Goal: Information Seeking & Learning: Learn about a topic

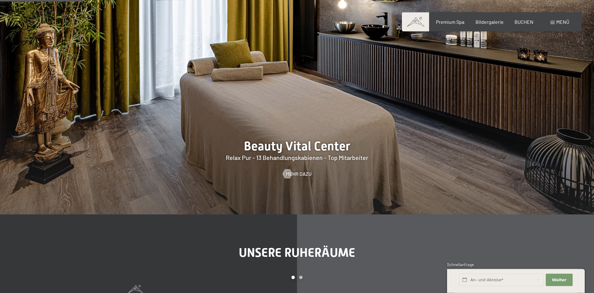
scroll to position [726, 0]
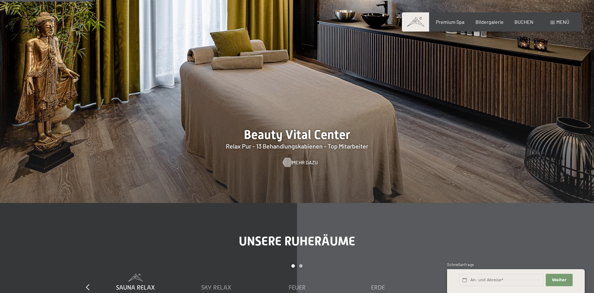
click at [305, 161] on span "Mehr dazu" at bounding box center [305, 162] width 26 height 7
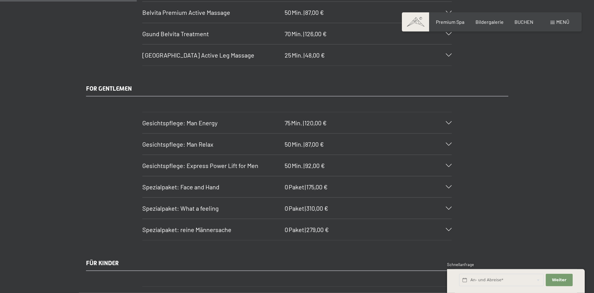
scroll to position [1136, 0]
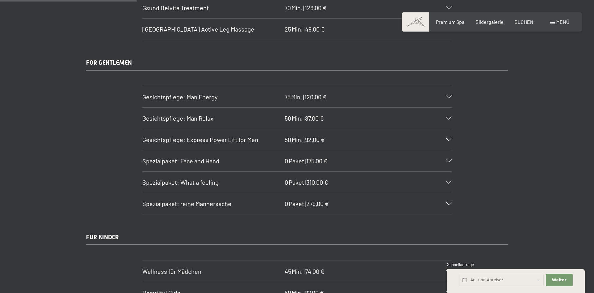
click at [449, 118] on icon at bounding box center [449, 118] width 6 height 3
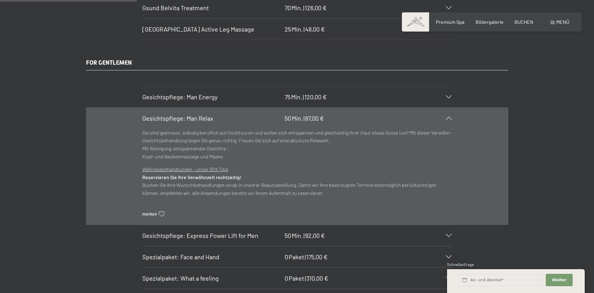
click at [448, 118] on icon at bounding box center [449, 118] width 6 height 3
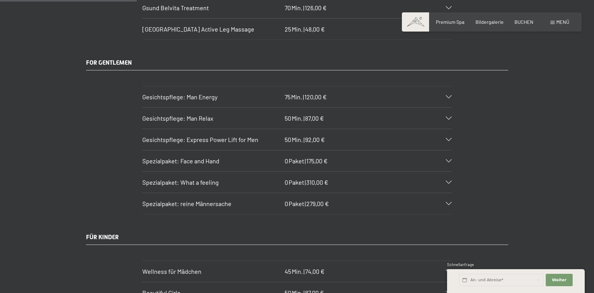
click at [450, 138] on icon at bounding box center [449, 139] width 6 height 3
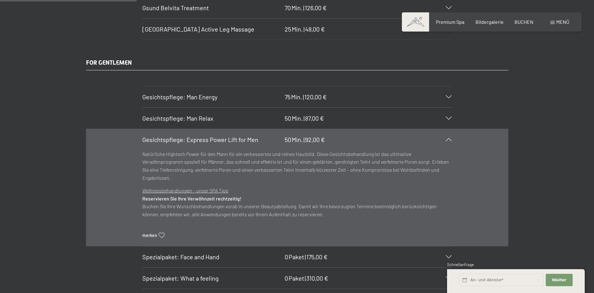
click at [450, 138] on div "Gesichtspflege: Express Power Lift for Men 50 Min. | 92,00 €" at bounding box center [296, 139] width 309 height 21
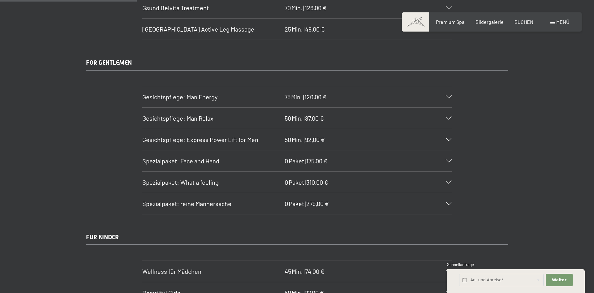
click at [448, 97] on icon at bounding box center [449, 96] width 6 height 3
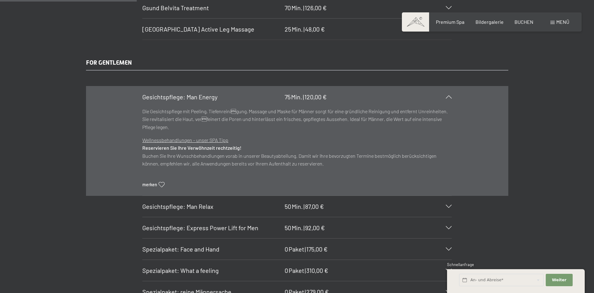
click at [447, 98] on icon at bounding box center [449, 96] width 6 height 3
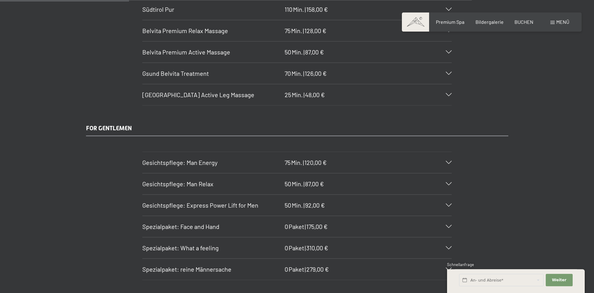
scroll to position [1073, 0]
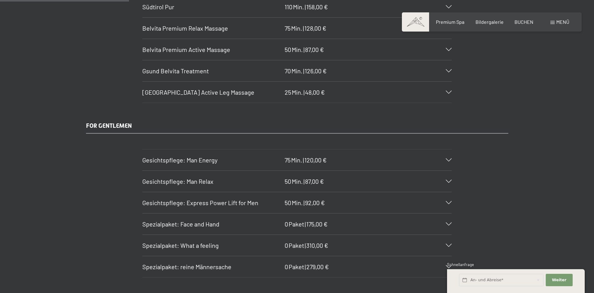
click at [450, 182] on icon at bounding box center [449, 181] width 6 height 3
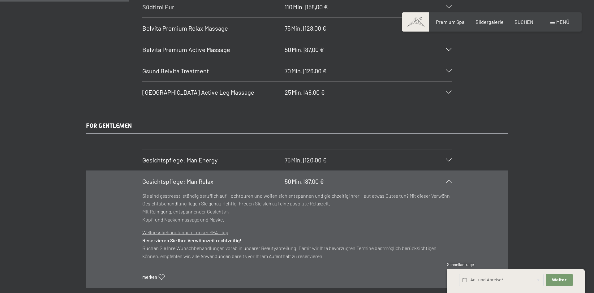
click at [450, 182] on icon at bounding box center [449, 181] width 6 height 3
